Goal: Task Accomplishment & Management: Complete application form

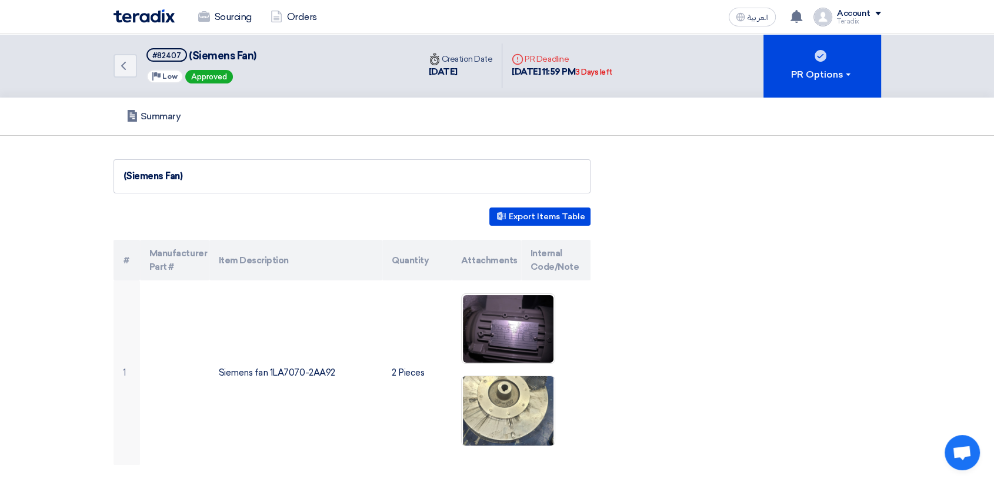
click at [161, 8] on div "Sourcing Orders" at bounding box center [344, 17] width 461 height 26
click at [215, 16] on link "Sourcing" at bounding box center [225, 17] width 72 height 26
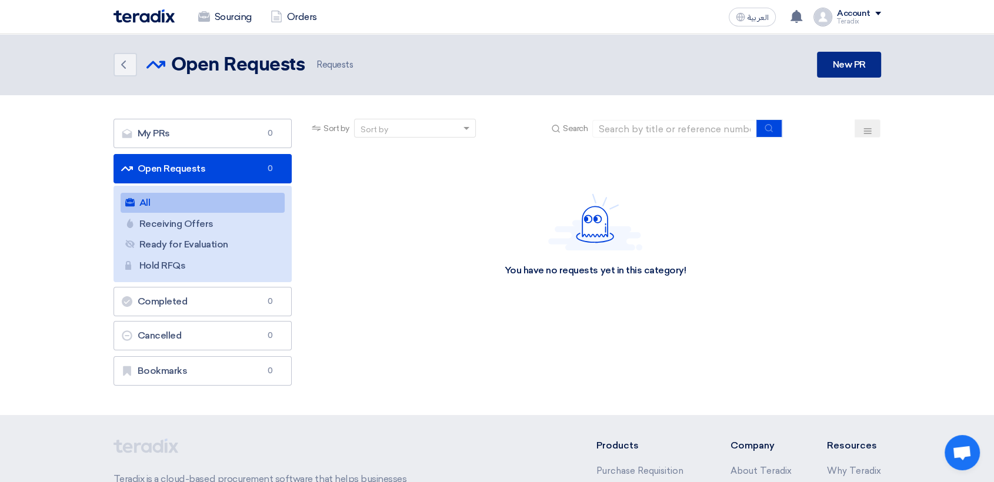
click at [856, 66] on link "New PR" at bounding box center [849, 65] width 64 height 26
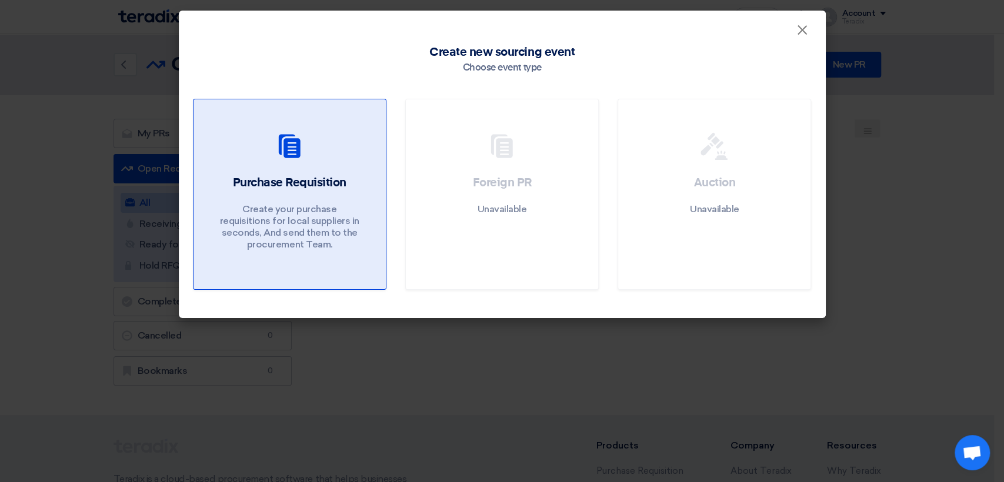
click at [329, 163] on div at bounding box center [290, 148] width 164 height 33
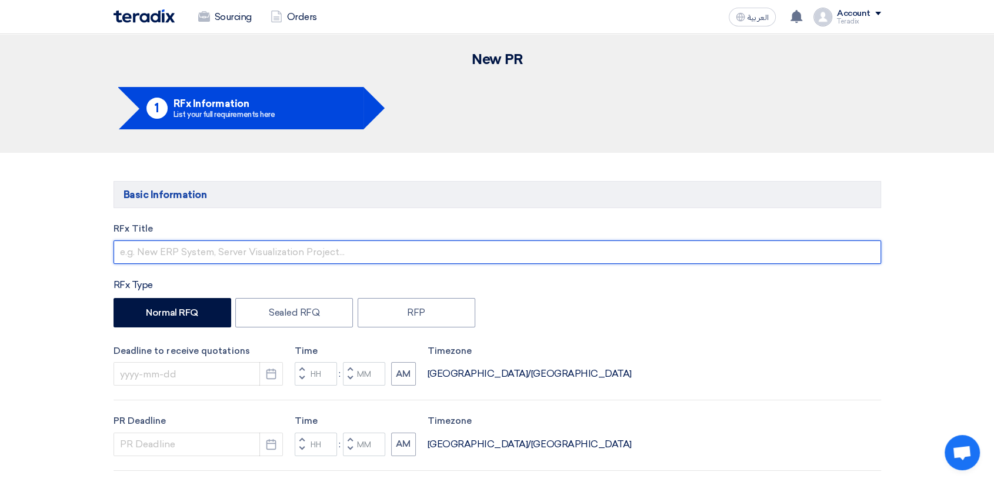
click at [344, 245] on input "text" at bounding box center [498, 253] width 768 height 24
paste input "6000022411"
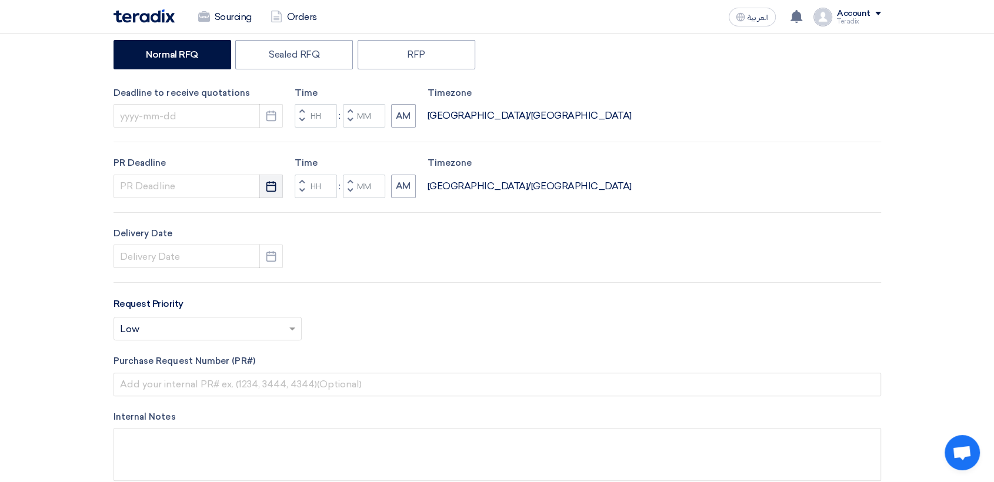
scroll to position [261, 0]
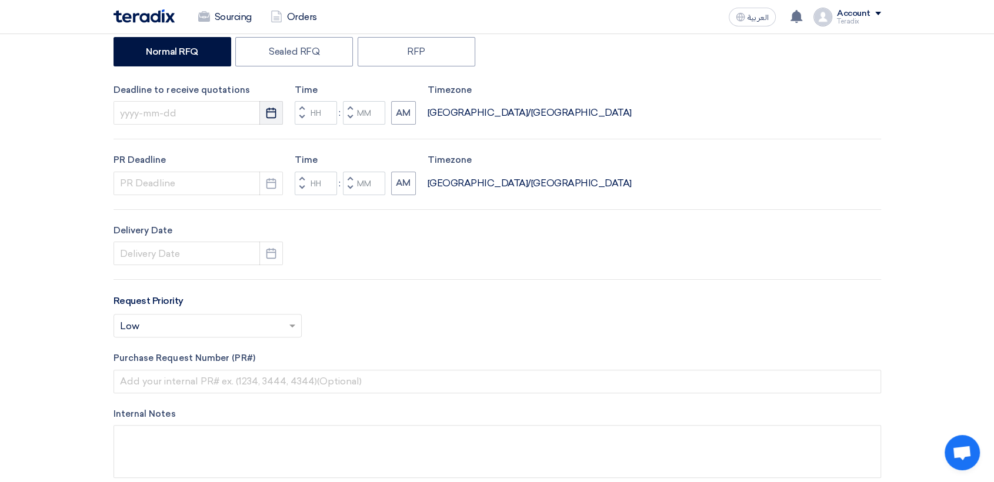
type input "6000022411"
click at [267, 115] on icon "Pick a date" at bounding box center [271, 113] width 12 height 12
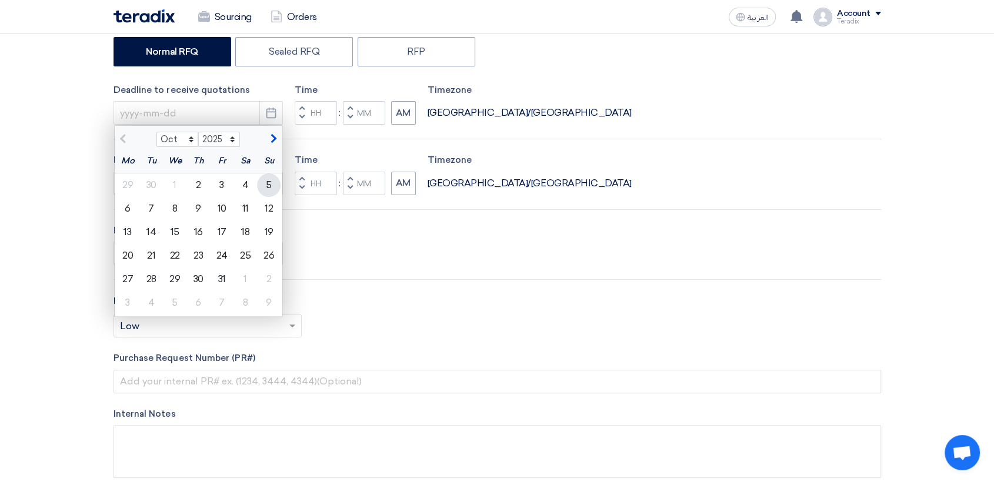
click at [273, 182] on div "5" at bounding box center [269, 186] width 24 height 24
type input "[DATE]"
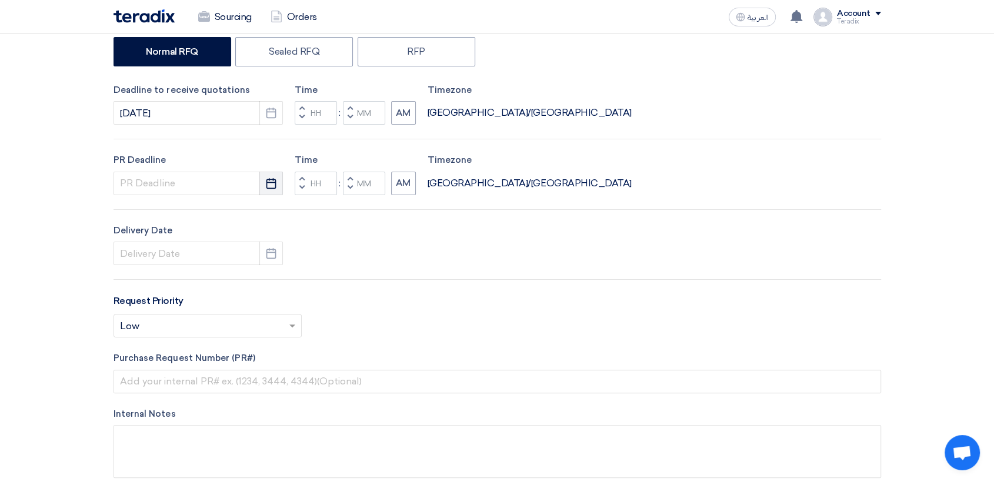
click at [277, 181] on button "Pick a date" at bounding box center [271, 184] width 24 height 24
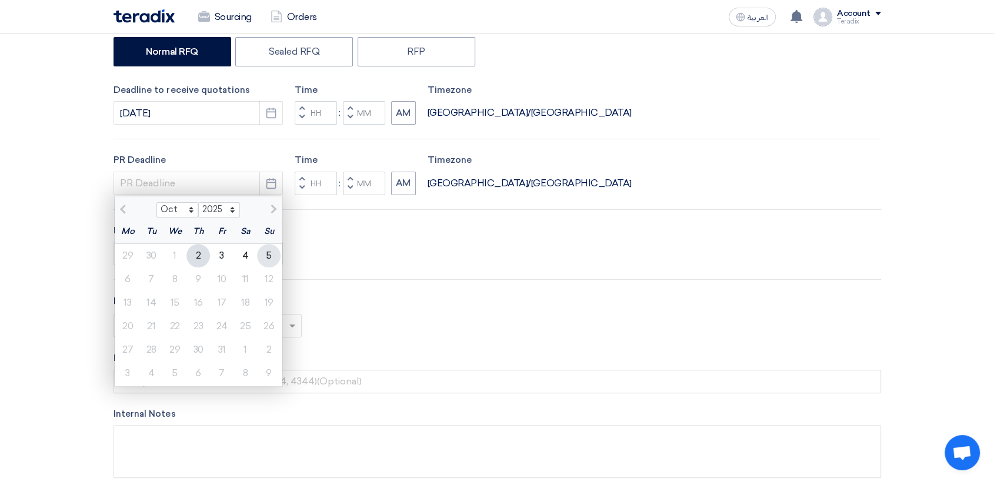
click at [271, 255] on div "5" at bounding box center [269, 256] width 24 height 24
type input "[DATE]"
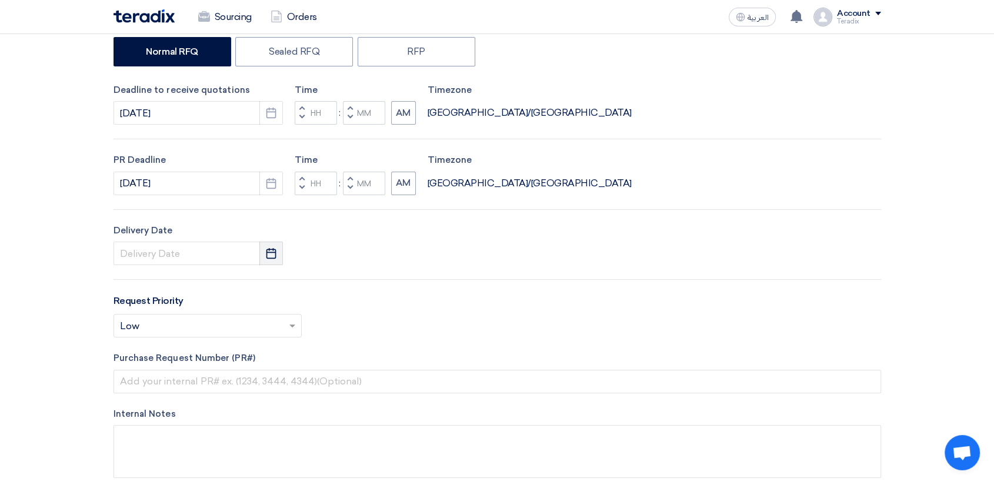
click at [272, 252] on use "button" at bounding box center [271, 253] width 10 height 11
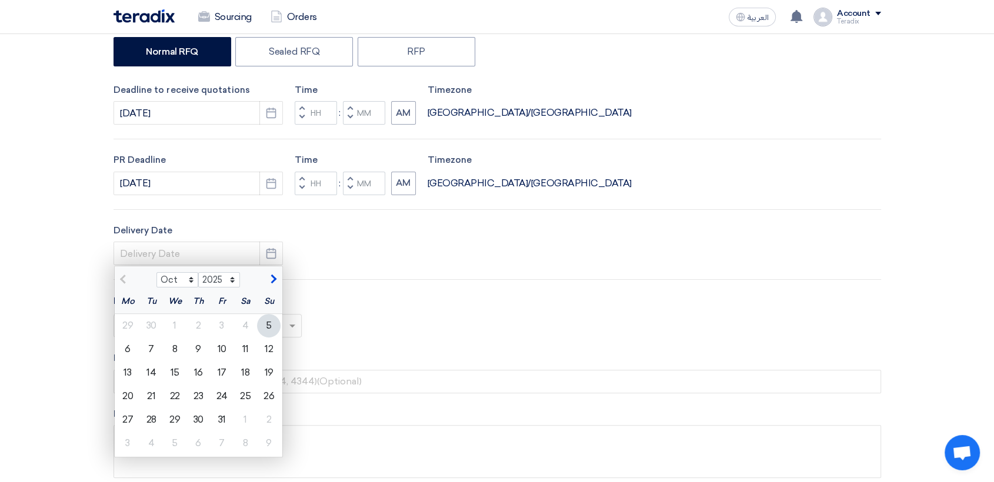
click at [269, 330] on div "5" at bounding box center [269, 326] width 24 height 24
type input "[DATE]"
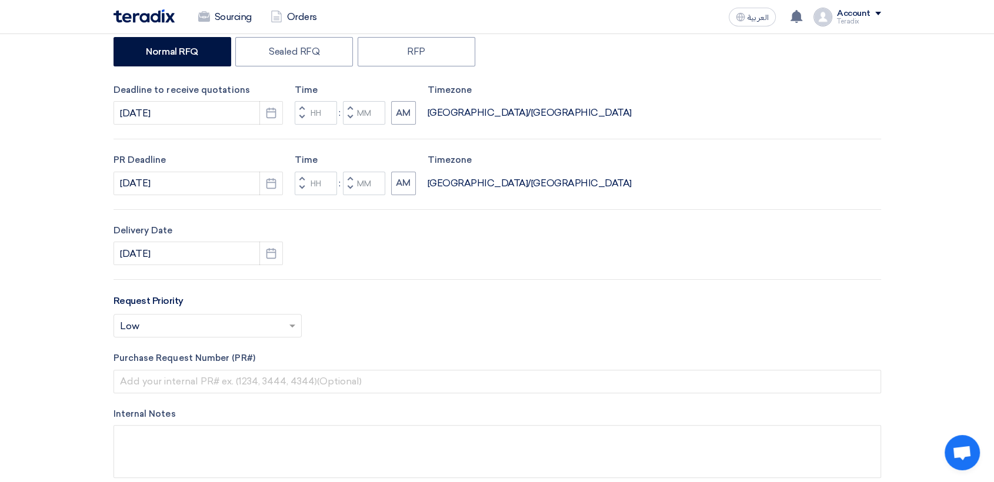
click at [352, 122] on button "Decrement minutes" at bounding box center [350, 118] width 14 height 15
type input "11"
type input "59"
click at [350, 190] on span "button" at bounding box center [350, 187] width 4 height 7
type input "11"
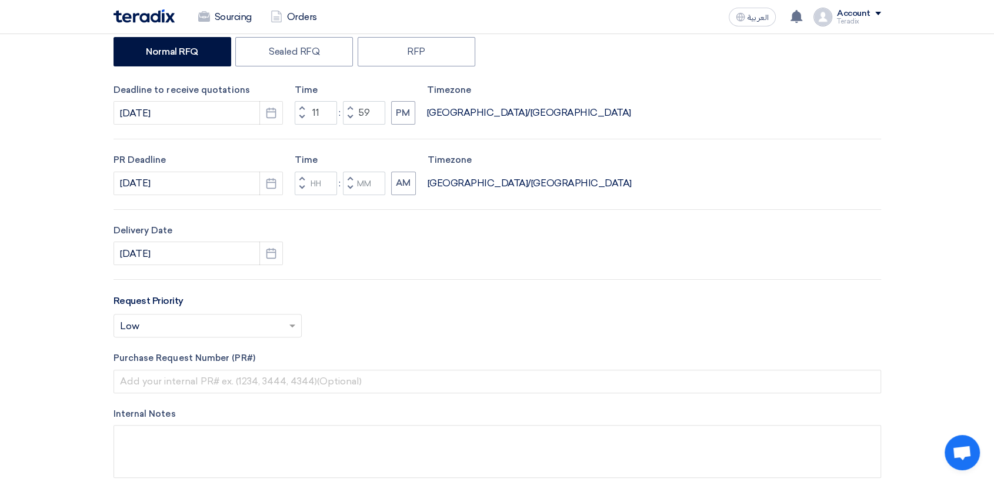
type input "59"
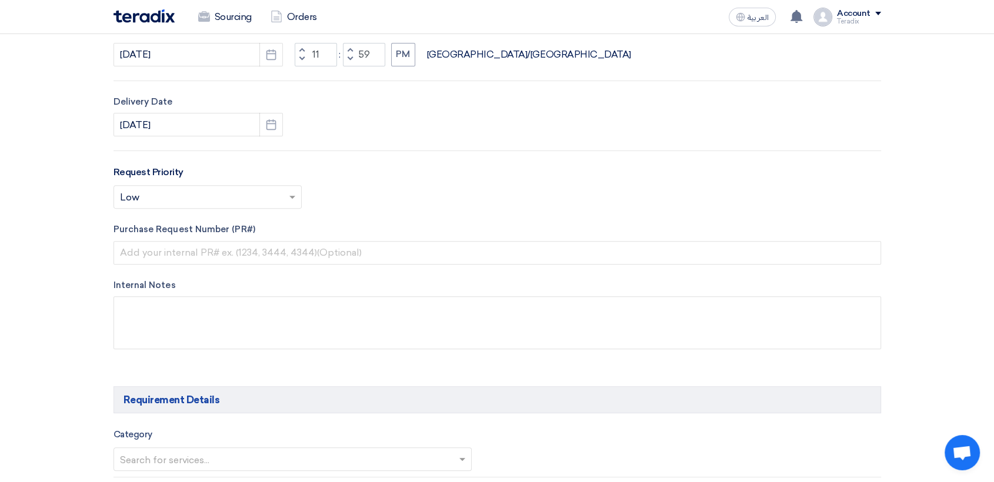
scroll to position [392, 0]
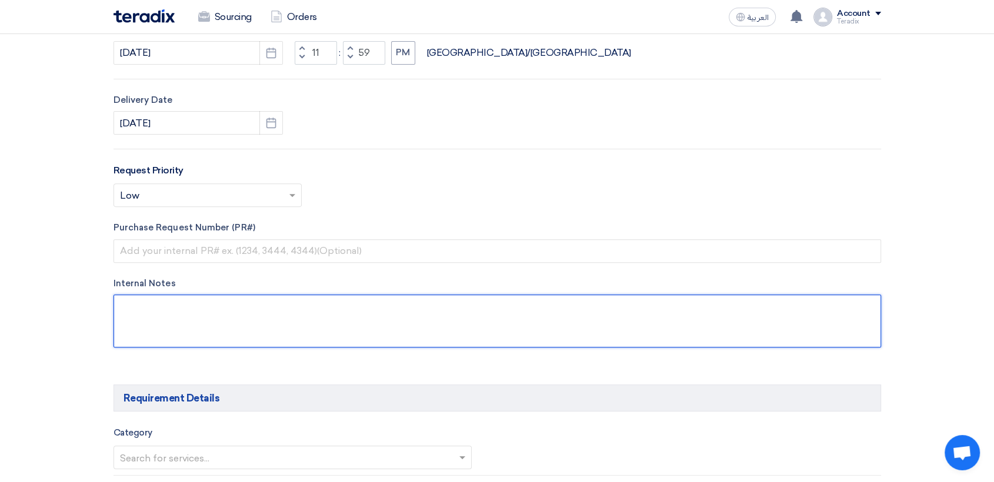
click at [298, 327] on textarea at bounding box center [498, 321] width 768 height 53
paste textarea "[PERSON_NAME] [EMAIL_ADDRESS][DOMAIN_NAME] Arabian Pipes Company"
click at [239, 311] on textarea at bounding box center [498, 321] width 768 height 53
click at [222, 306] on textarea at bounding box center [498, 321] width 768 height 53
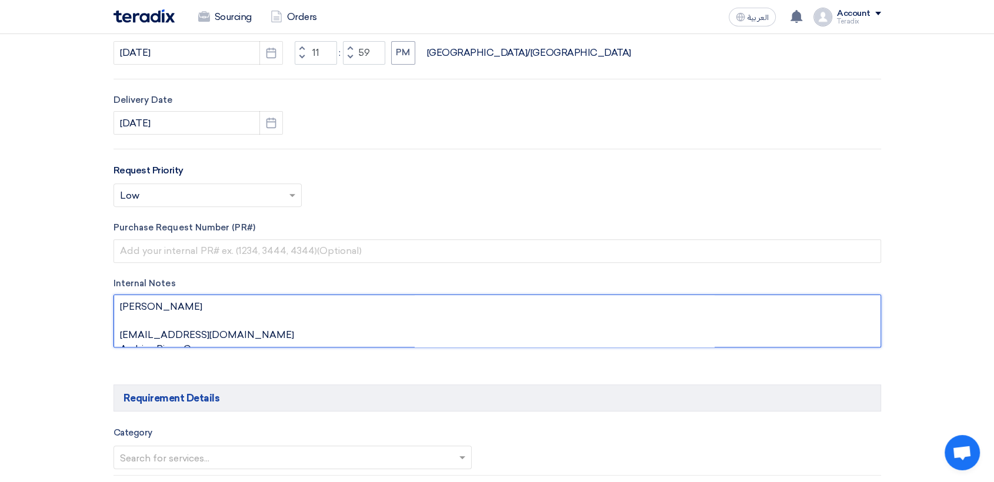
paste textarea "Purchasing Specialist"
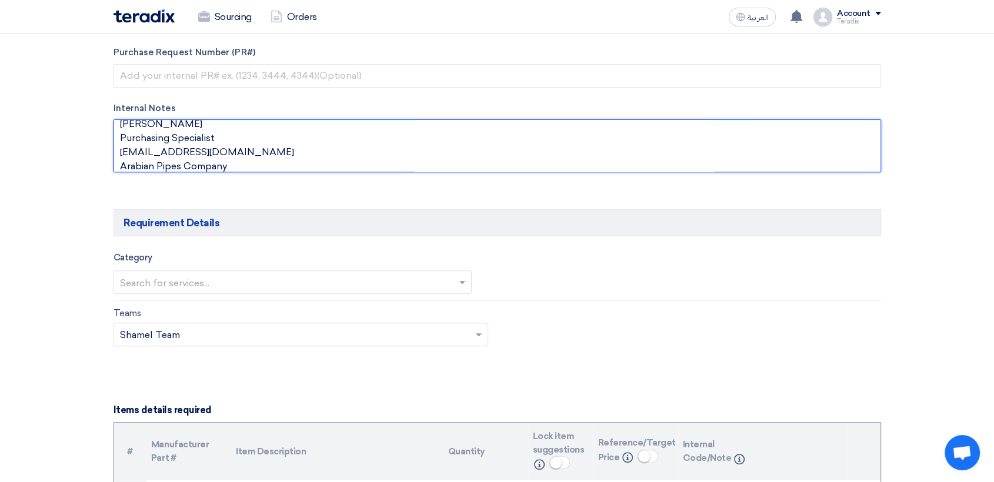
scroll to position [588, 0]
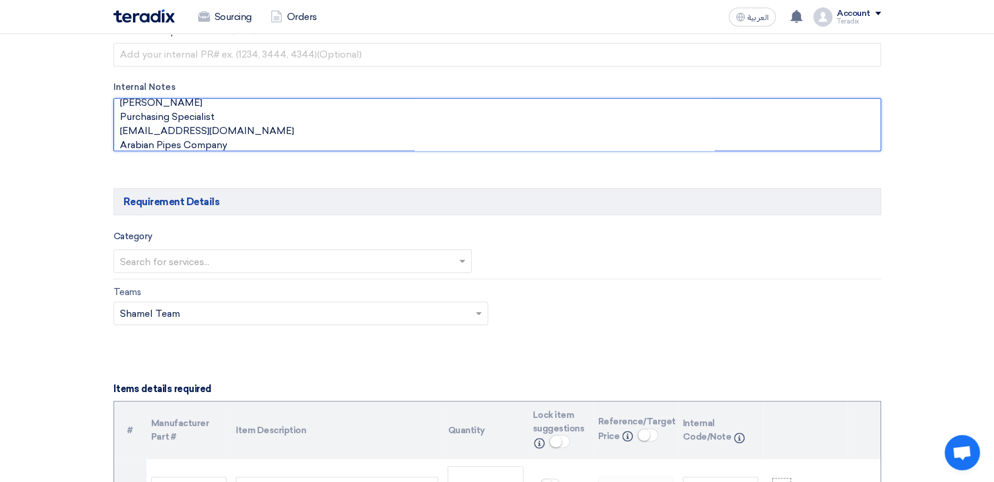
type textarea "[PERSON_NAME] Purchasing Specialist [EMAIL_ADDRESS][DOMAIN_NAME] Arabian Pipes …"
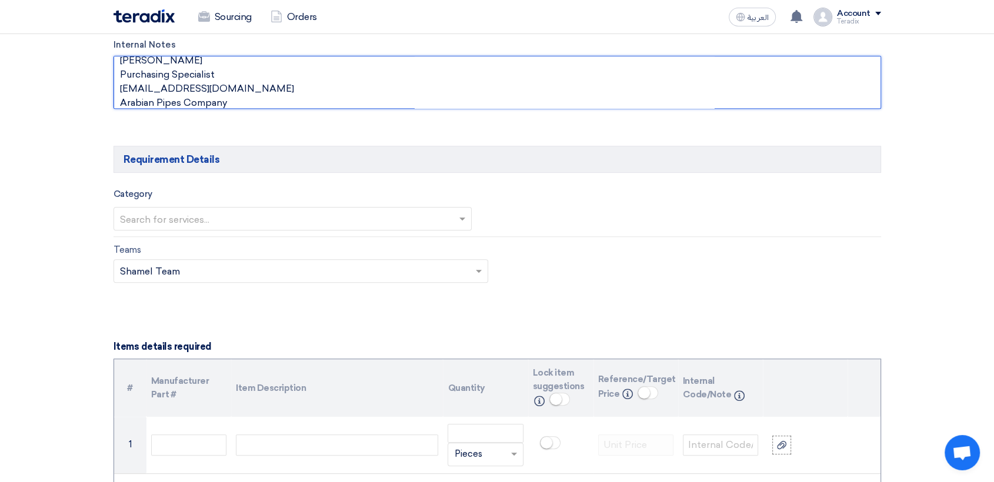
scroll to position [653, 0]
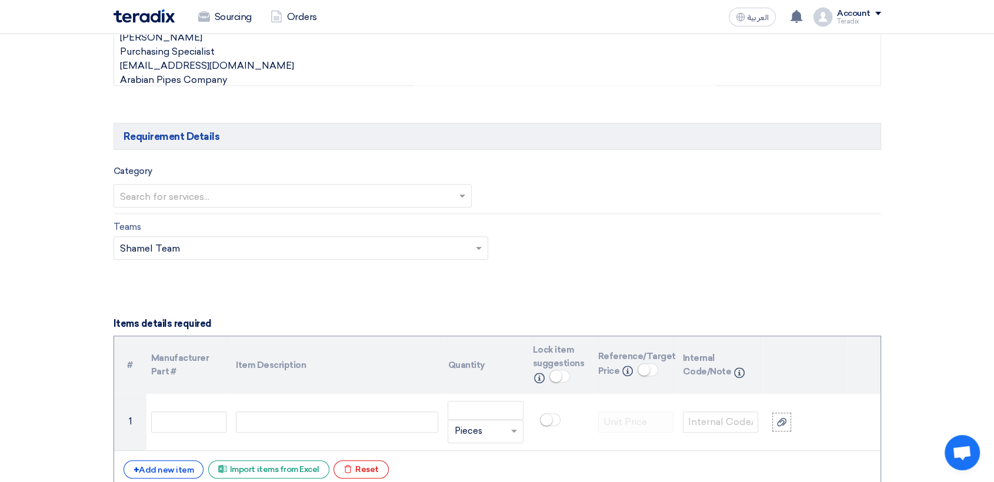
click at [341, 199] on input "text" at bounding box center [287, 196] width 334 height 19
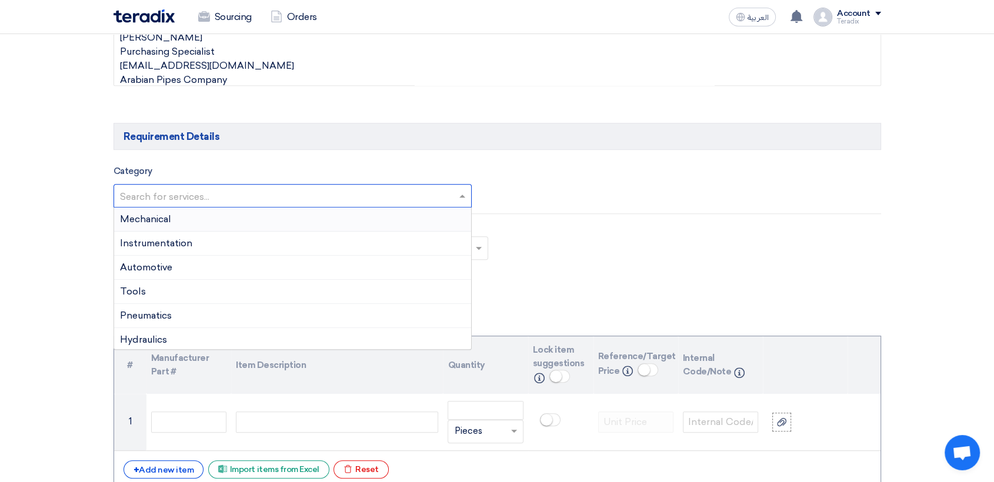
click at [308, 227] on div "Mechanical" at bounding box center [293, 220] width 358 height 24
drag, startPoint x: 293, startPoint y: 184, endPoint x: 291, endPoint y: 199, distance: 15.5
click at [293, 185] on div "Search for services... × Mechanical ×" at bounding box center [293, 196] width 359 height 24
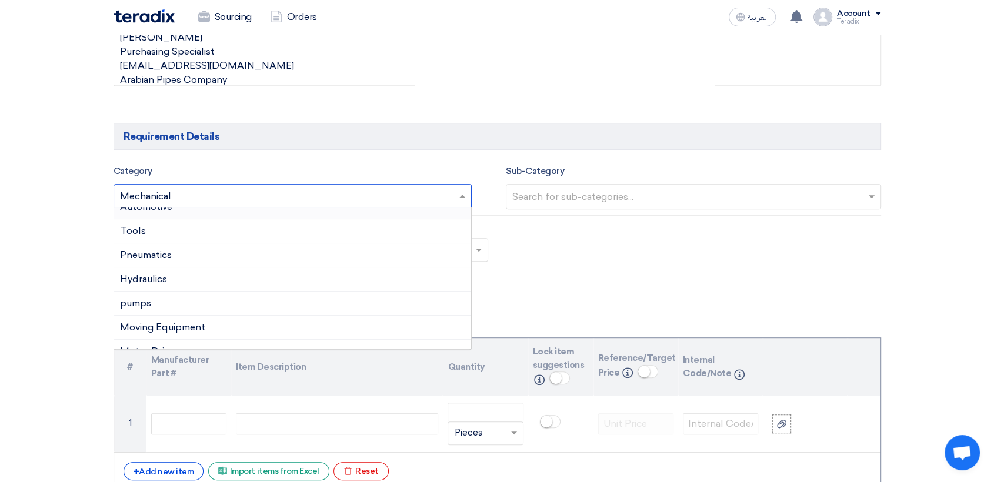
scroll to position [196, 0]
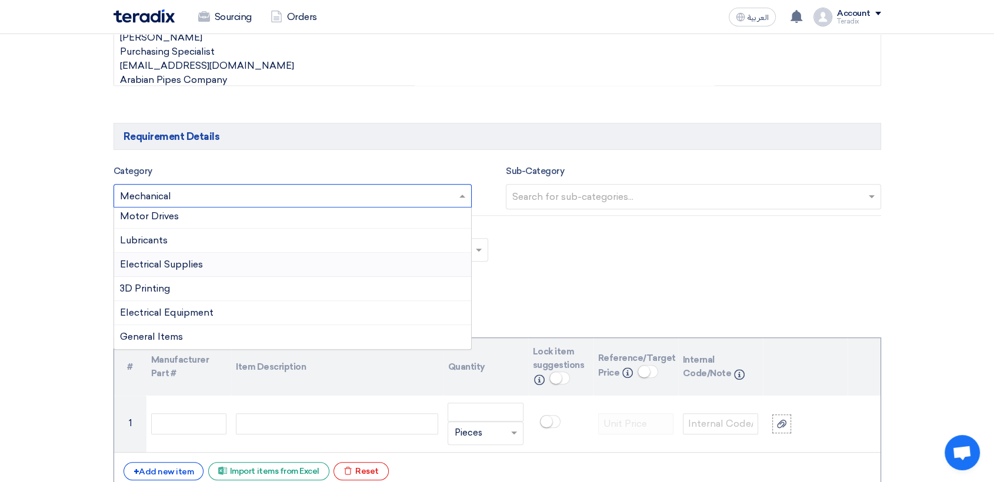
click at [251, 264] on div "Electrical Supplies" at bounding box center [293, 265] width 358 height 24
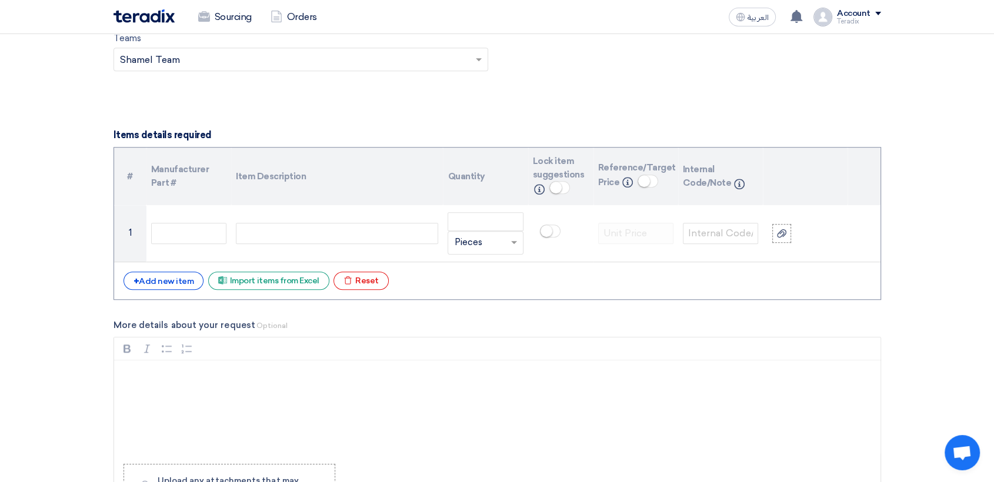
scroll to position [849, 0]
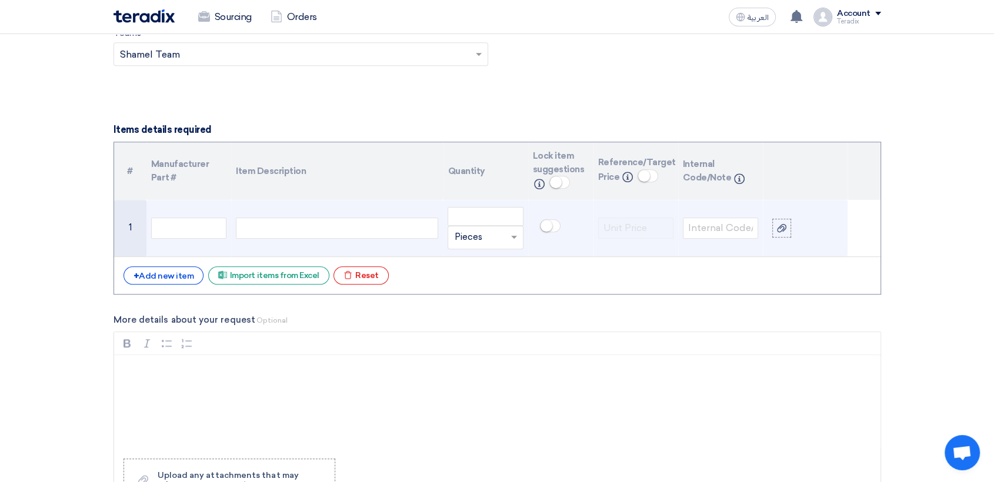
click at [344, 221] on div at bounding box center [337, 228] width 202 height 21
paste div
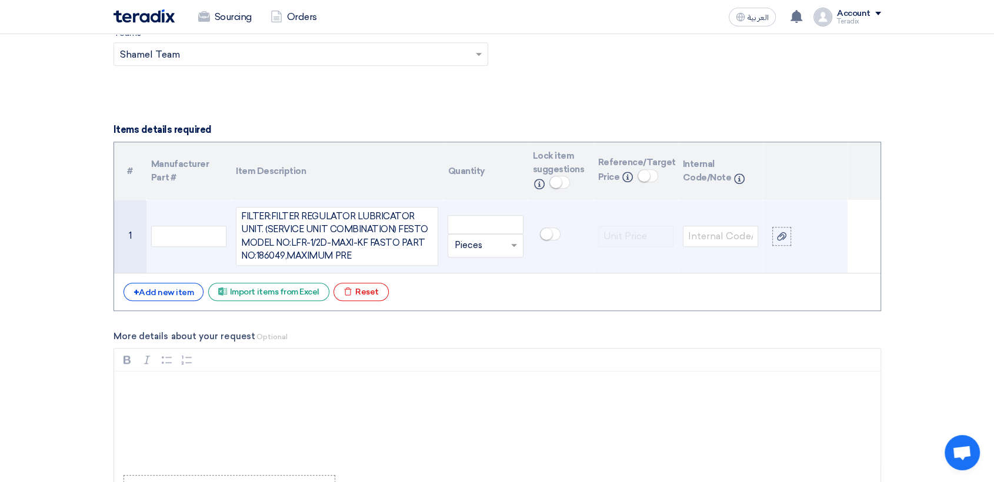
scroll to position [839, 0]
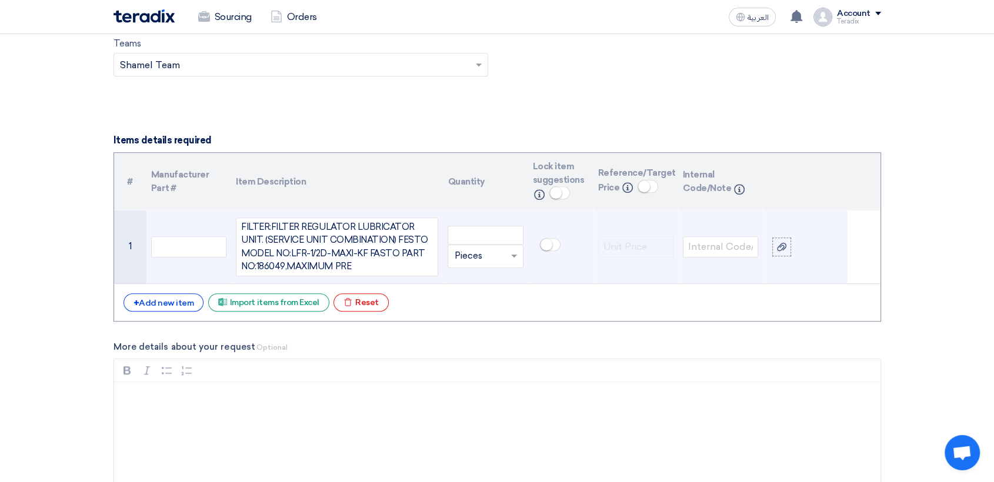
click at [506, 216] on td "Unit × Pieces" at bounding box center [485, 248] width 85 height 74
click at [499, 229] on input "number" at bounding box center [485, 235] width 75 height 19
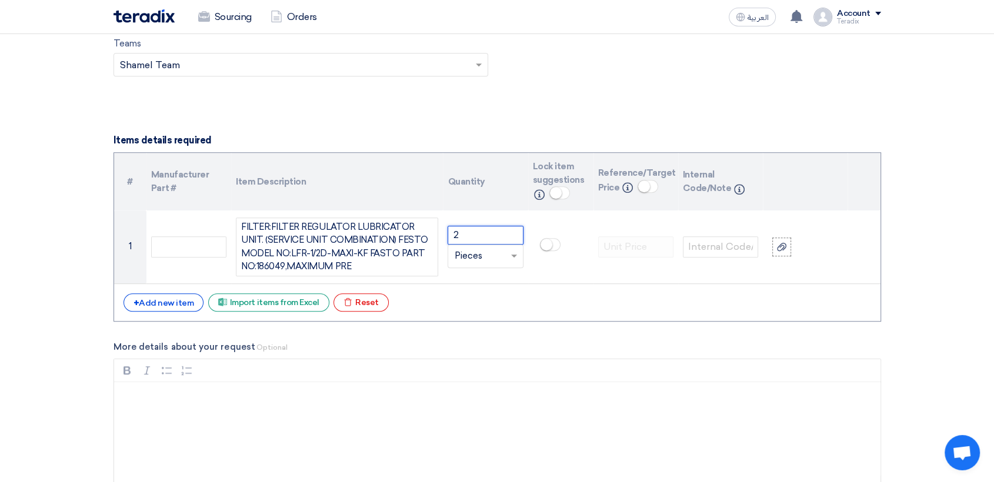
type input "2"
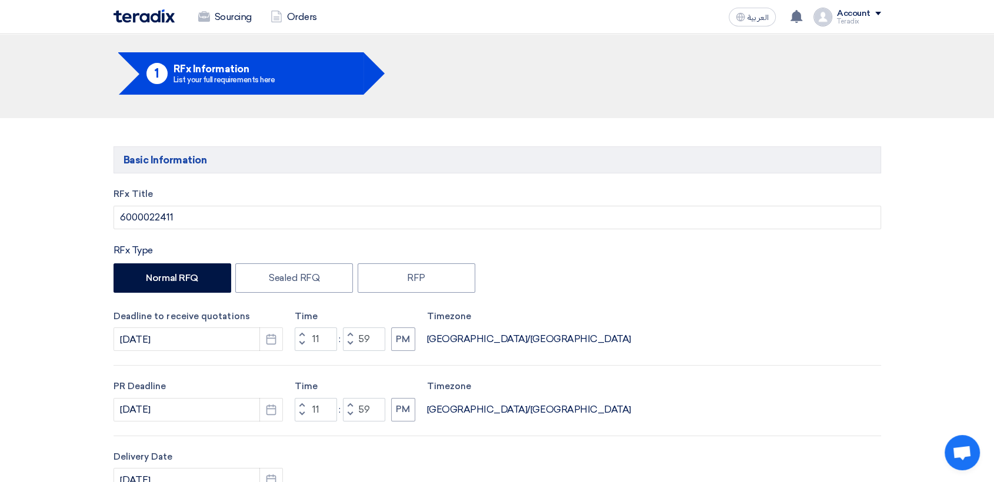
scroll to position [0, 0]
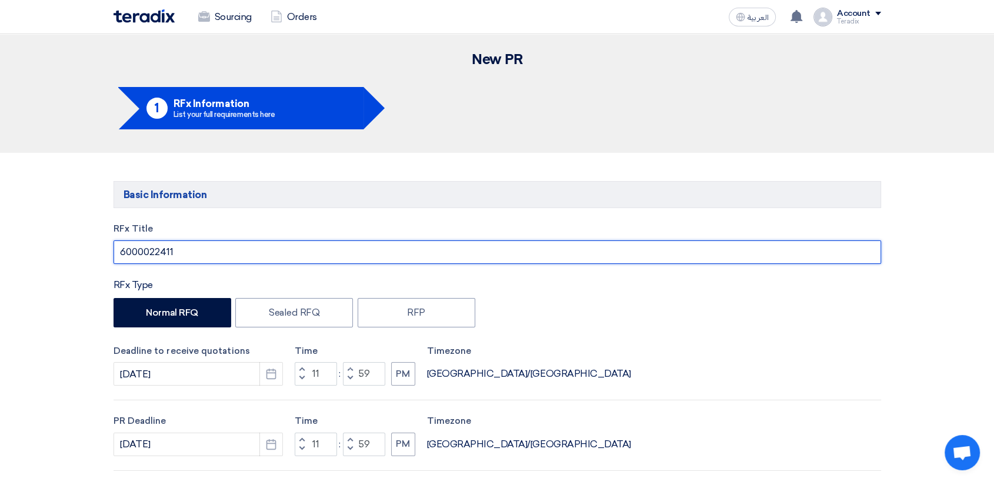
click at [155, 255] on input "6000022411" at bounding box center [498, 253] width 768 height 24
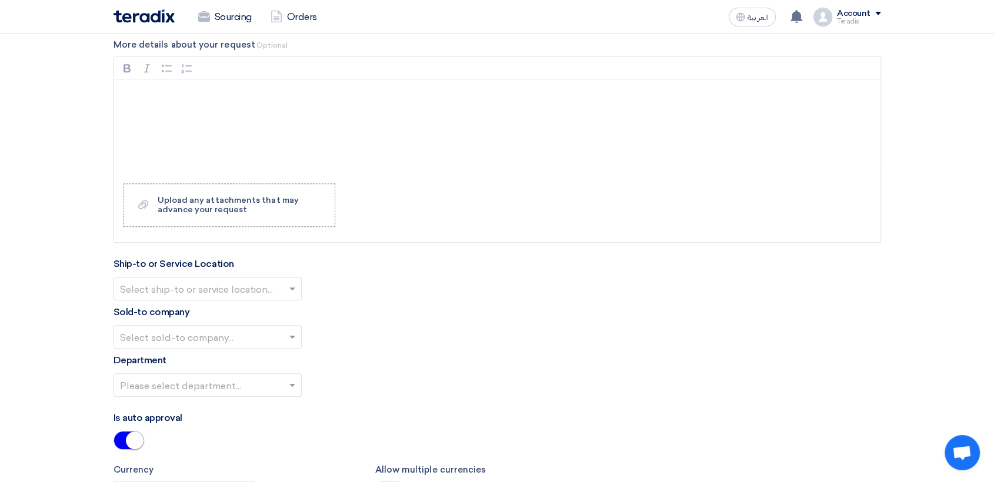
scroll to position [1242, 0]
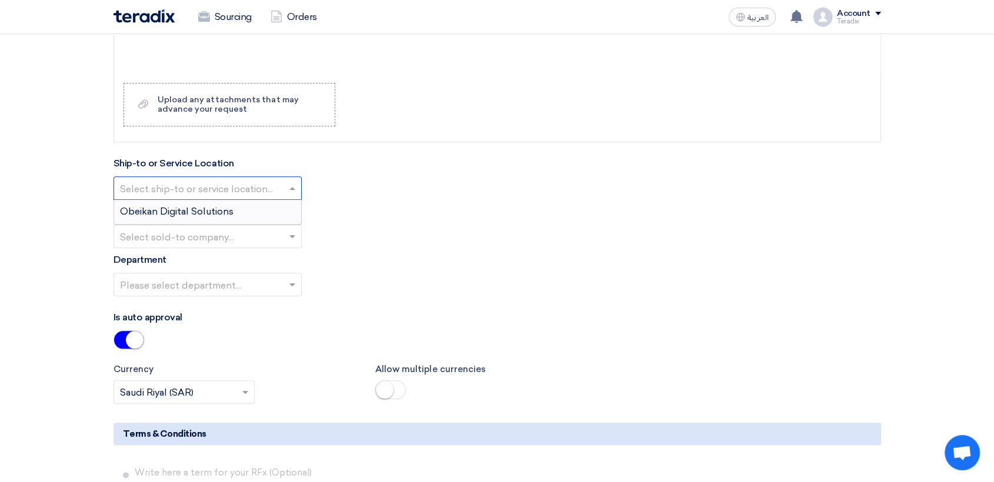
click at [259, 194] on input "text" at bounding box center [202, 188] width 164 height 19
click at [266, 219] on div "Obeikan Digital Solutions" at bounding box center [207, 212] width 187 height 24
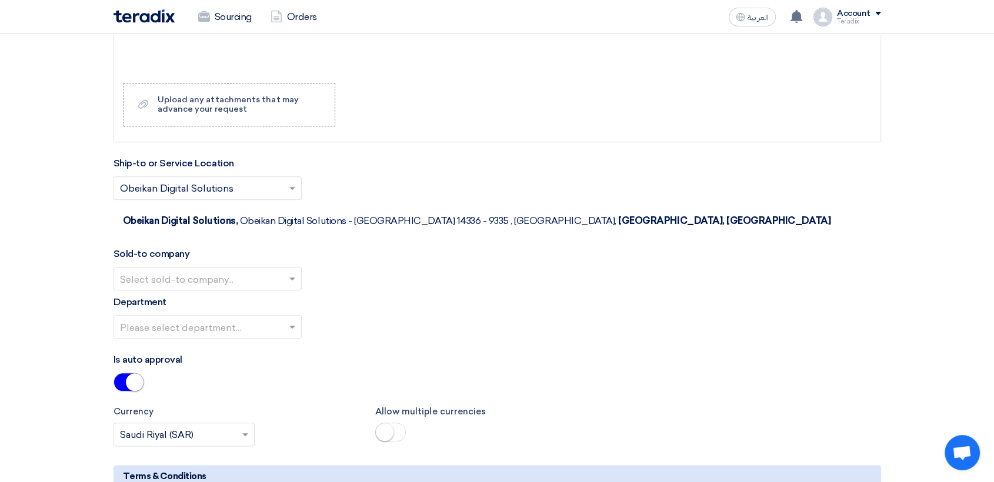
click at [283, 269] on div at bounding box center [207, 278] width 187 height 19
click at [284, 291] on div "SHAMEL / Obeikan Digital Solutions" at bounding box center [207, 303] width 187 height 24
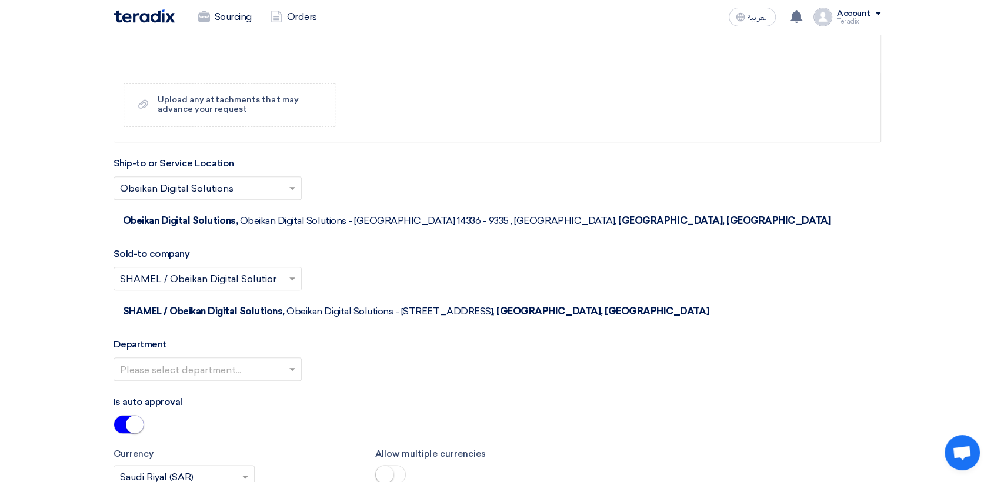
click at [282, 361] on input "text" at bounding box center [202, 370] width 164 height 19
click at [282, 381] on div "Procurement Department" at bounding box center [207, 393] width 187 height 24
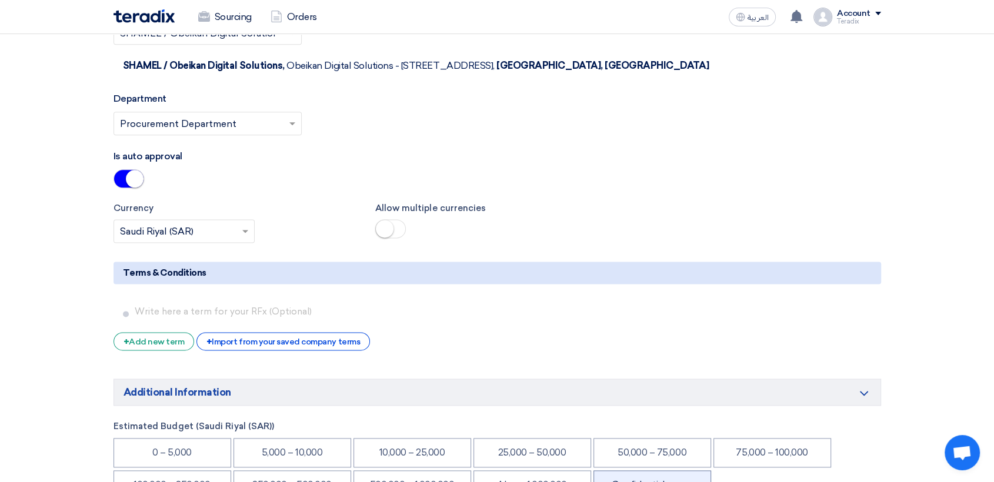
scroll to position [1568, 0]
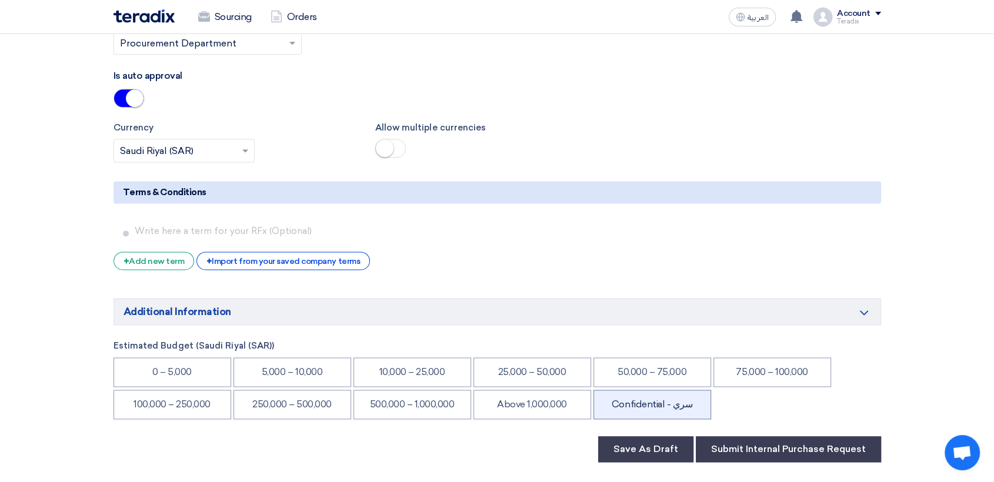
click at [683, 390] on li "Confidential - سري" at bounding box center [652, 404] width 118 height 29
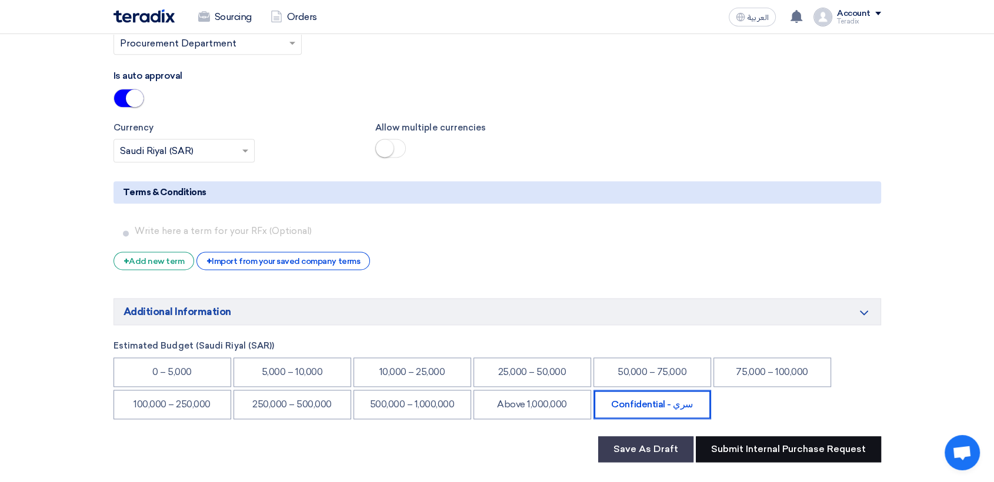
drag, startPoint x: 779, startPoint y: 389, endPoint x: 701, endPoint y: 354, distance: 86.6
click at [779, 436] on button "Submit Internal Purchase Request" at bounding box center [788, 449] width 185 height 26
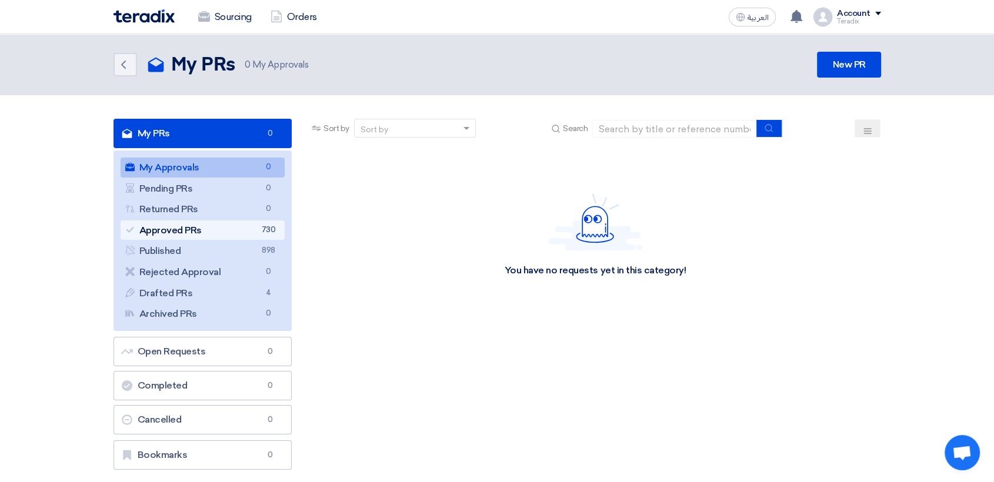
click at [246, 231] on link "Approved PRs Approved PRs 730" at bounding box center [203, 231] width 165 height 20
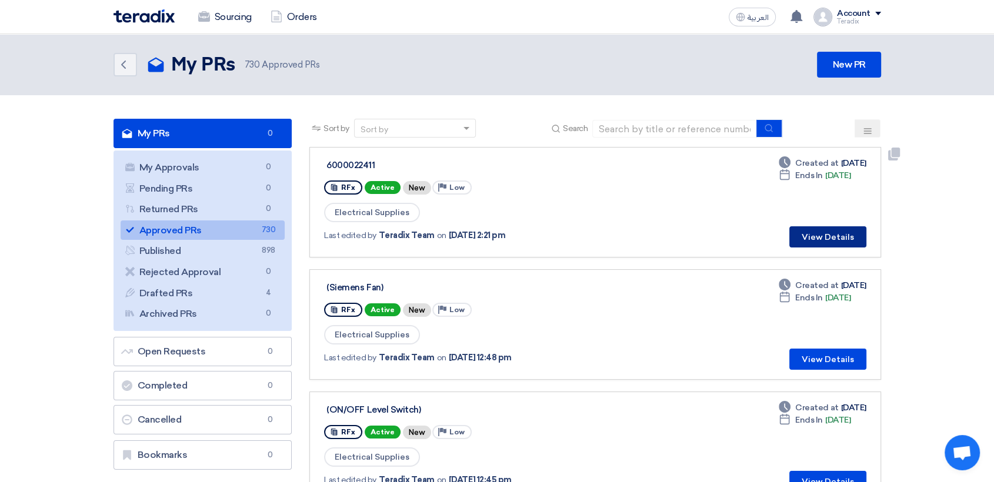
click at [805, 232] on button "View Details" at bounding box center [827, 236] width 77 height 21
